Goal: Task Accomplishment & Management: Manage account settings

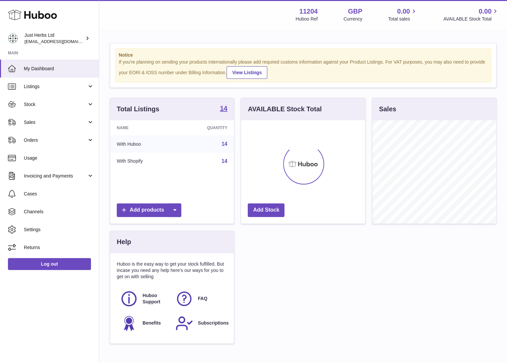
scroll to position [103, 124]
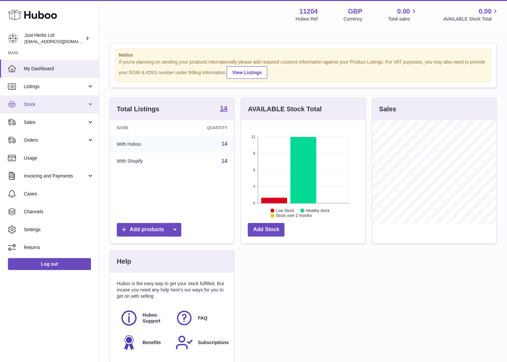
click at [54, 101] on span "Stock" at bounding box center [55, 104] width 63 height 6
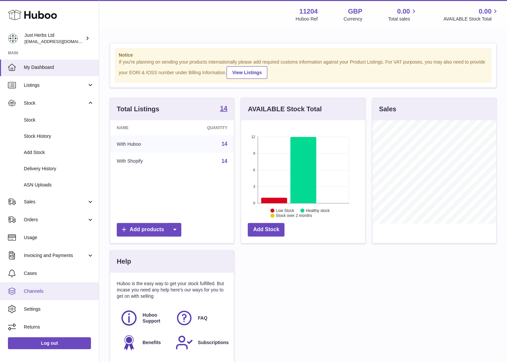
scroll to position [2, 0]
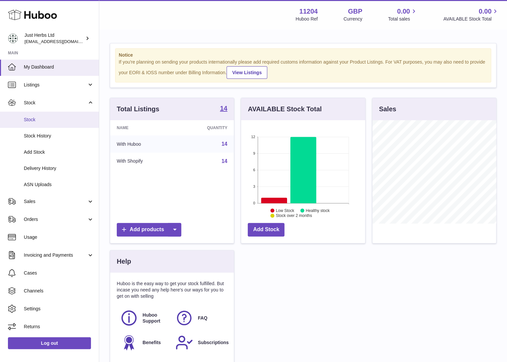
click at [64, 119] on span "Stock" at bounding box center [59, 119] width 70 height 6
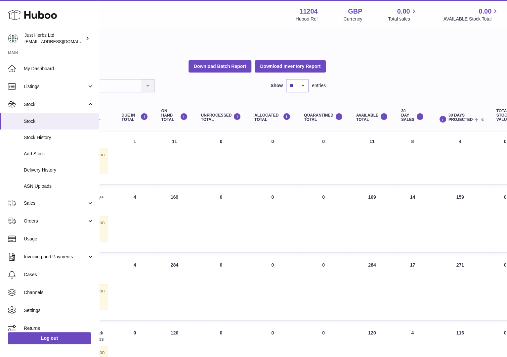
scroll to position [0, 212]
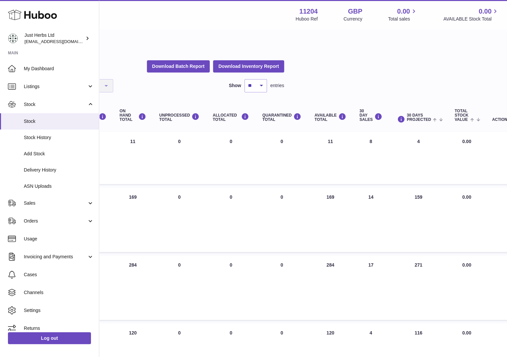
drag, startPoint x: 377, startPoint y: 172, endPoint x: 431, endPoint y: 173, distance: 53.6
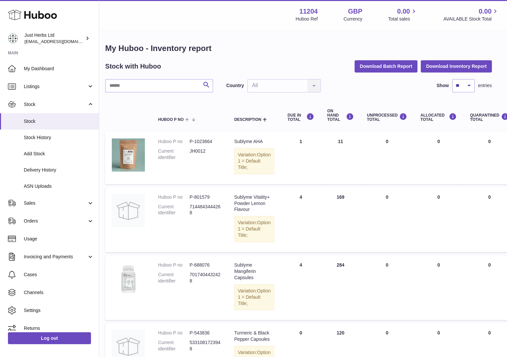
scroll to position [0, 0]
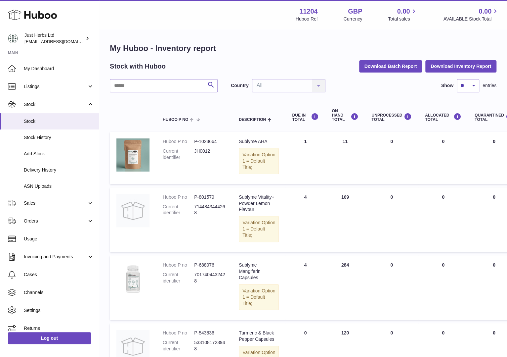
drag, startPoint x: 466, startPoint y: 172, endPoint x: 333, endPoint y: 159, distance: 133.9
click at [66, 141] on link "Stock History" at bounding box center [49, 137] width 99 height 16
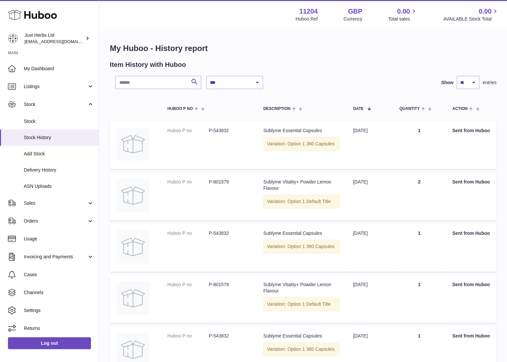
drag, startPoint x: 315, startPoint y: 164, endPoint x: 384, endPoint y: 166, distance: 68.5
drag, startPoint x: 384, startPoint y: 168, endPoint x: 328, endPoint y: 163, distance: 55.8
click at [54, 119] on span "Stock" at bounding box center [59, 121] width 70 height 6
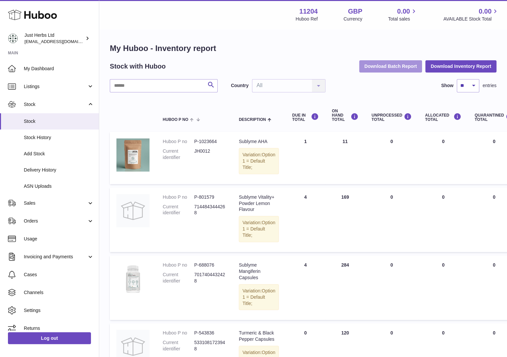
click at [368, 69] on button "Download Batch Report" at bounding box center [390, 66] width 63 height 12
click at [456, 66] on button "Download Inventory Report" at bounding box center [460, 66] width 71 height 12
click at [390, 68] on button "Download Batch Report" at bounding box center [390, 66] width 63 height 12
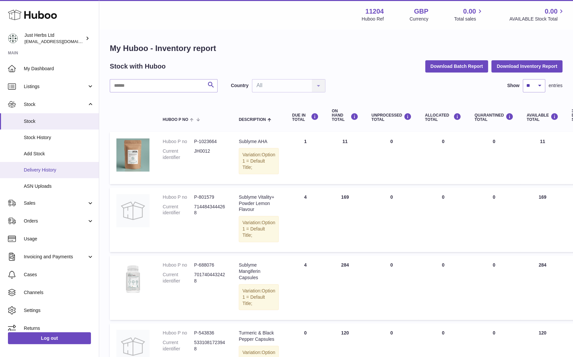
click at [60, 168] on span "Delivery History" at bounding box center [59, 170] width 70 height 6
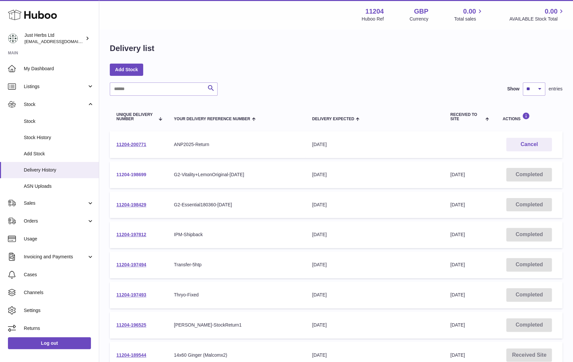
click at [126, 172] on link "11204-198699" at bounding box center [131, 174] width 30 height 5
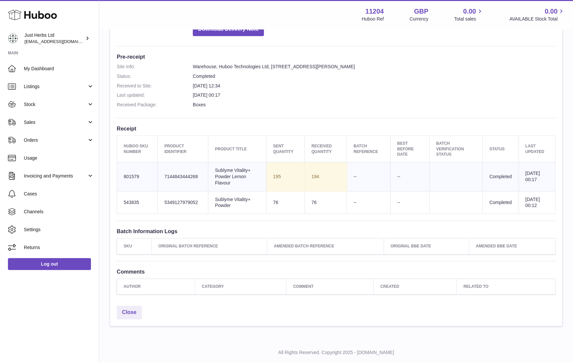
scroll to position [169, 0]
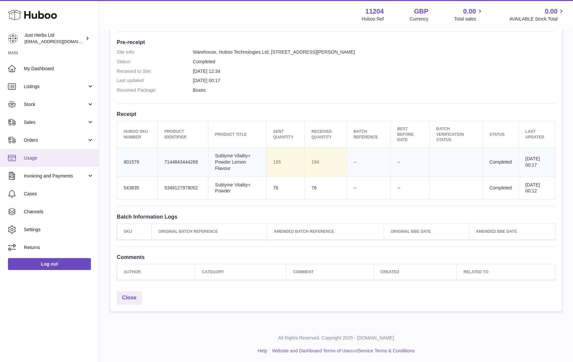
click at [58, 153] on link "Usage" at bounding box center [49, 158] width 99 height 18
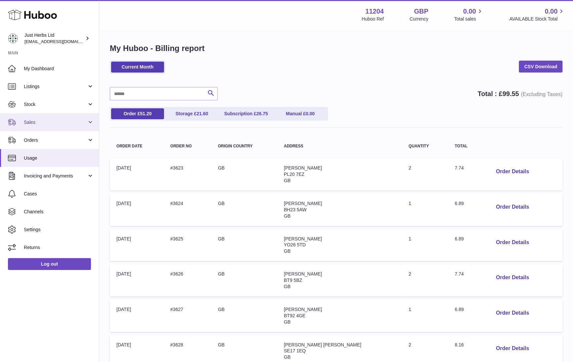
click at [60, 123] on span "Sales" at bounding box center [55, 122] width 63 height 6
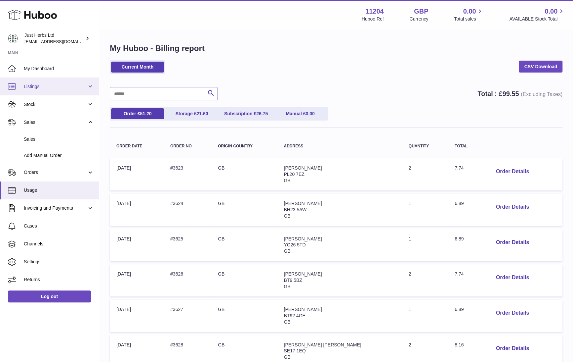
click at [58, 90] on link "Listings" at bounding box center [49, 86] width 99 height 18
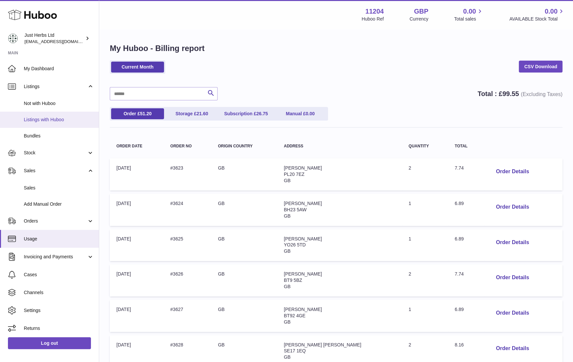
click at [78, 113] on link "Listings with Huboo" at bounding box center [49, 119] width 99 height 16
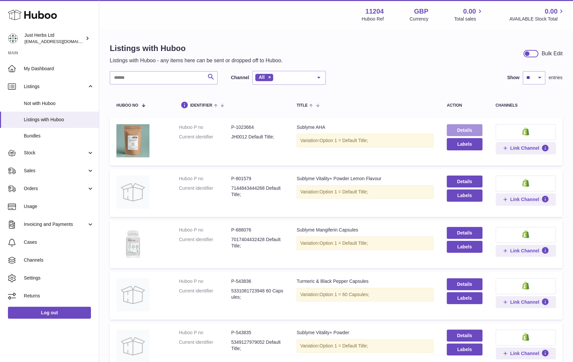
click at [462, 124] on link "Details" at bounding box center [464, 130] width 35 height 12
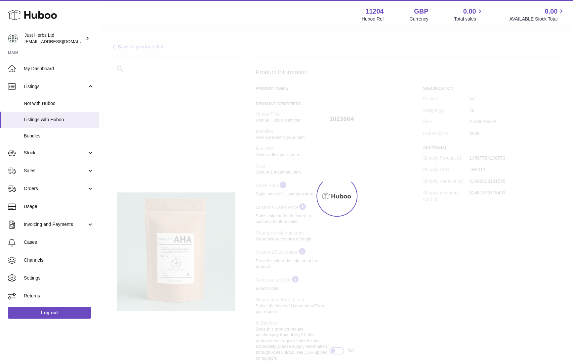
select select "***"
select select "****"
